Goal: Task Accomplishment & Management: Use online tool/utility

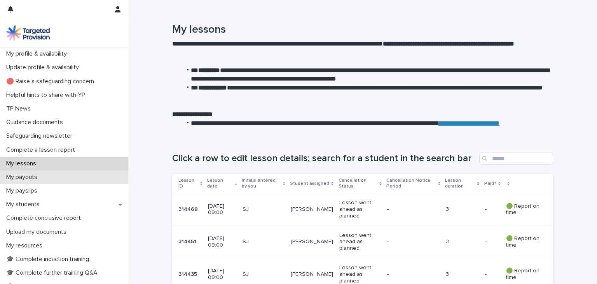
scroll to position [16, 0]
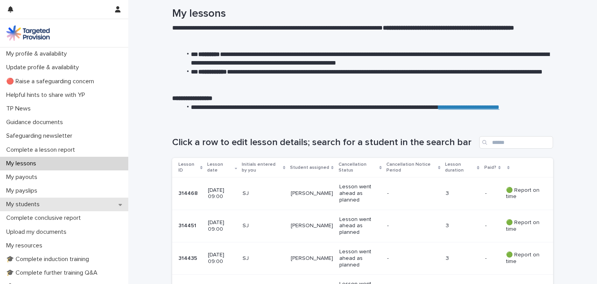
click at [52, 206] on div "My students" at bounding box center [64, 204] width 128 height 14
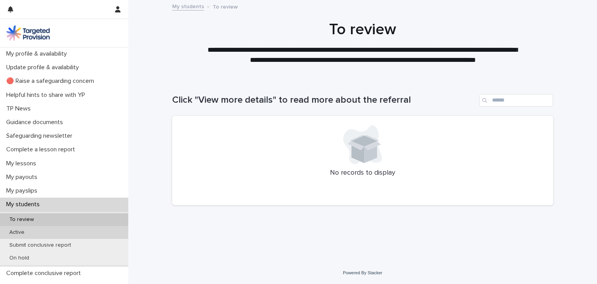
click at [76, 232] on div "Active" at bounding box center [64, 232] width 128 height 13
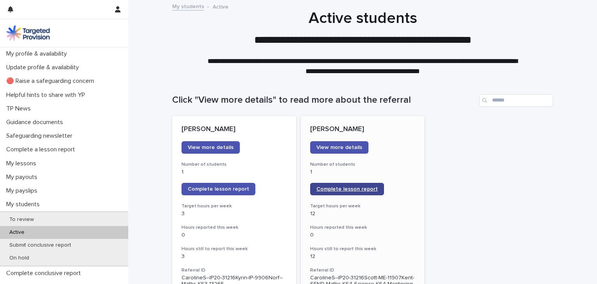
click at [349, 189] on span "Complete lesson report" at bounding box center [346, 188] width 61 height 5
click at [360, 187] on span "Complete lesson report" at bounding box center [346, 188] width 61 height 5
